Goal: Find contact information: Find contact information

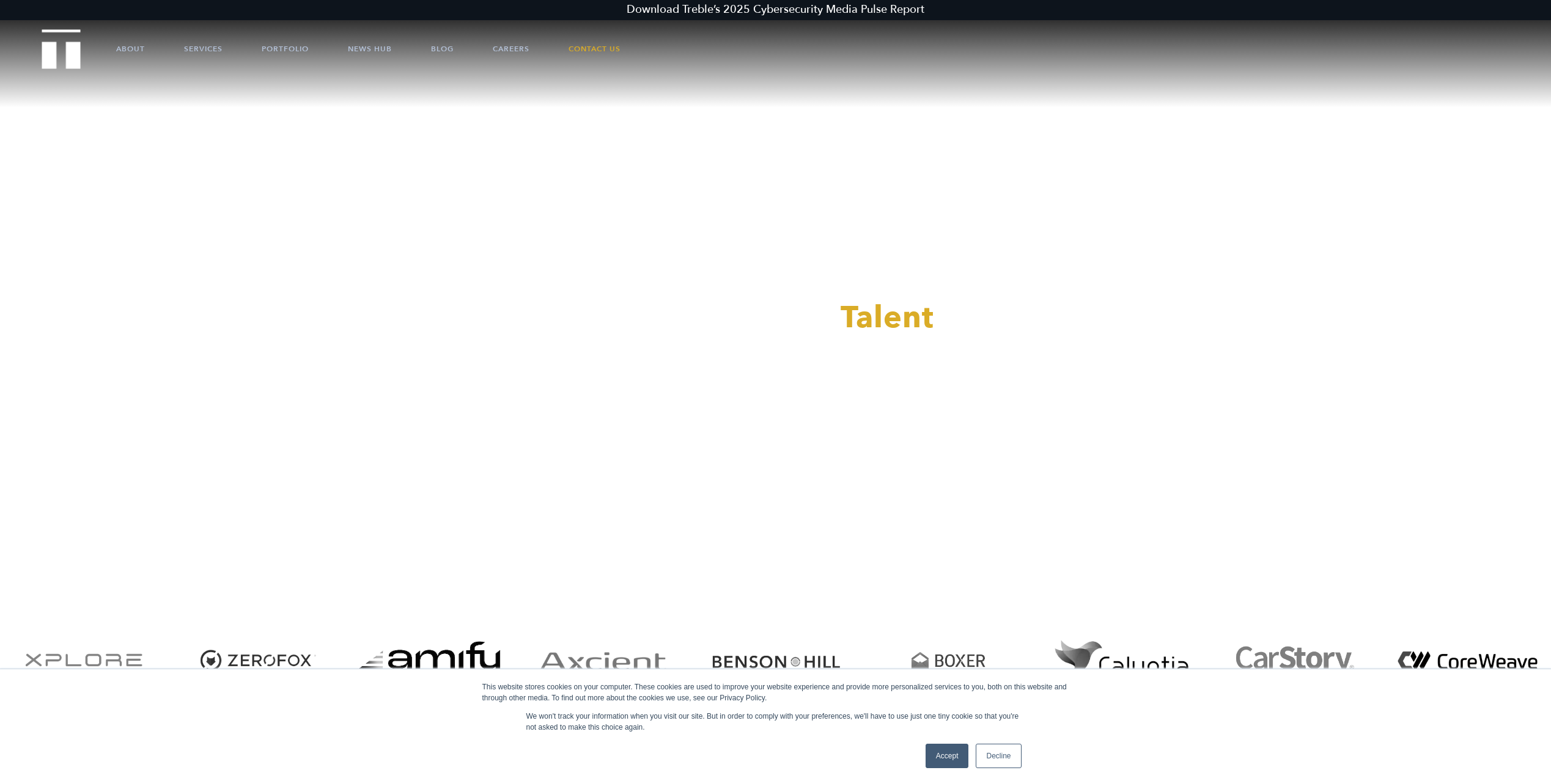
drag, startPoint x: 937, startPoint y: 759, endPoint x: 944, endPoint y: 758, distance: 7.1
click at [937, 759] on link "Accept" at bounding box center [948, 756] width 43 height 24
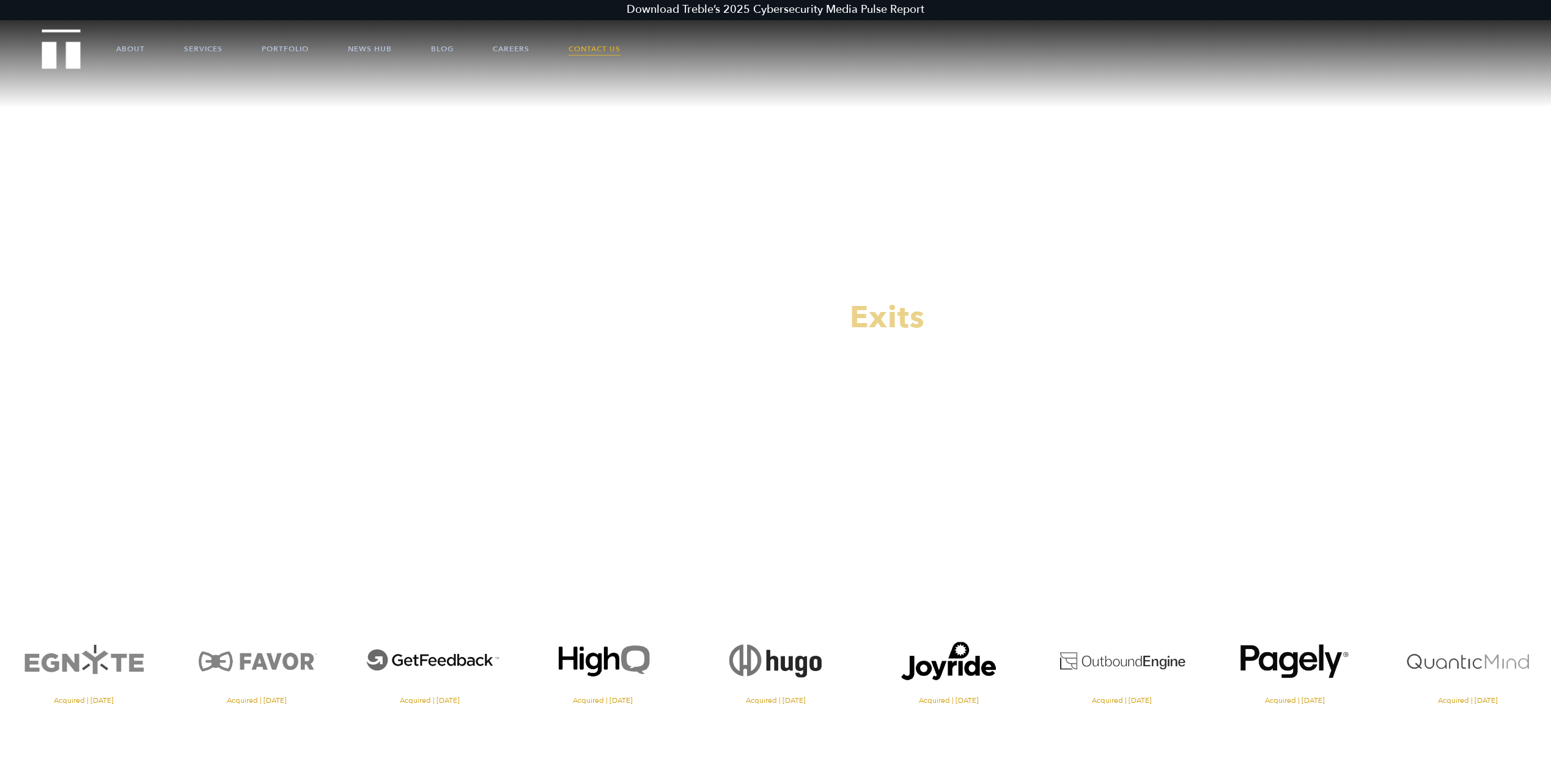
click at [596, 44] on link "Contact Us" at bounding box center [594, 48] width 52 height 36
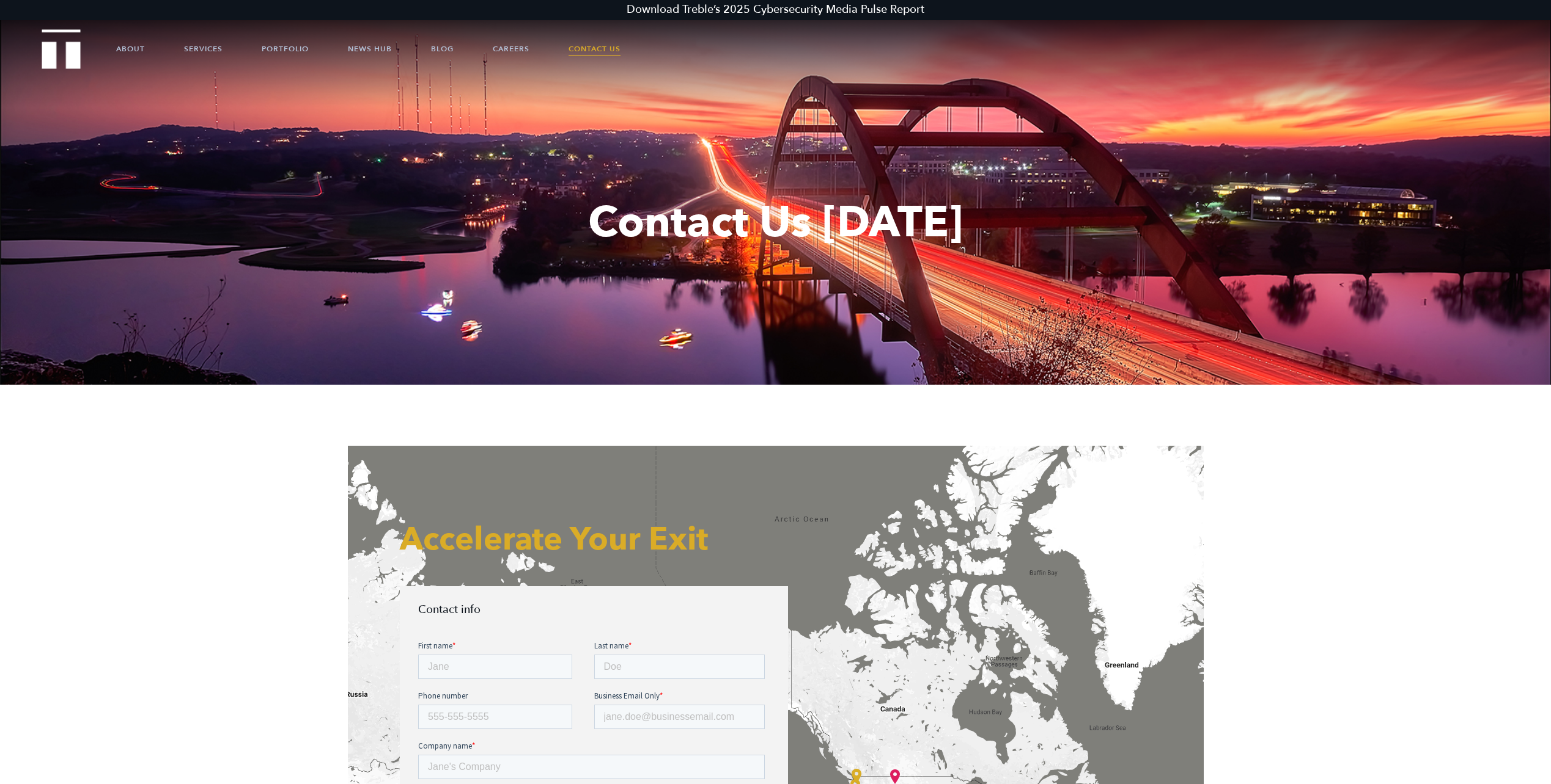
click at [54, 382] on div "Contact Us Today" at bounding box center [775, 223] width 1551 height 385
